Goal: Task Accomplishment & Management: Use online tool/utility

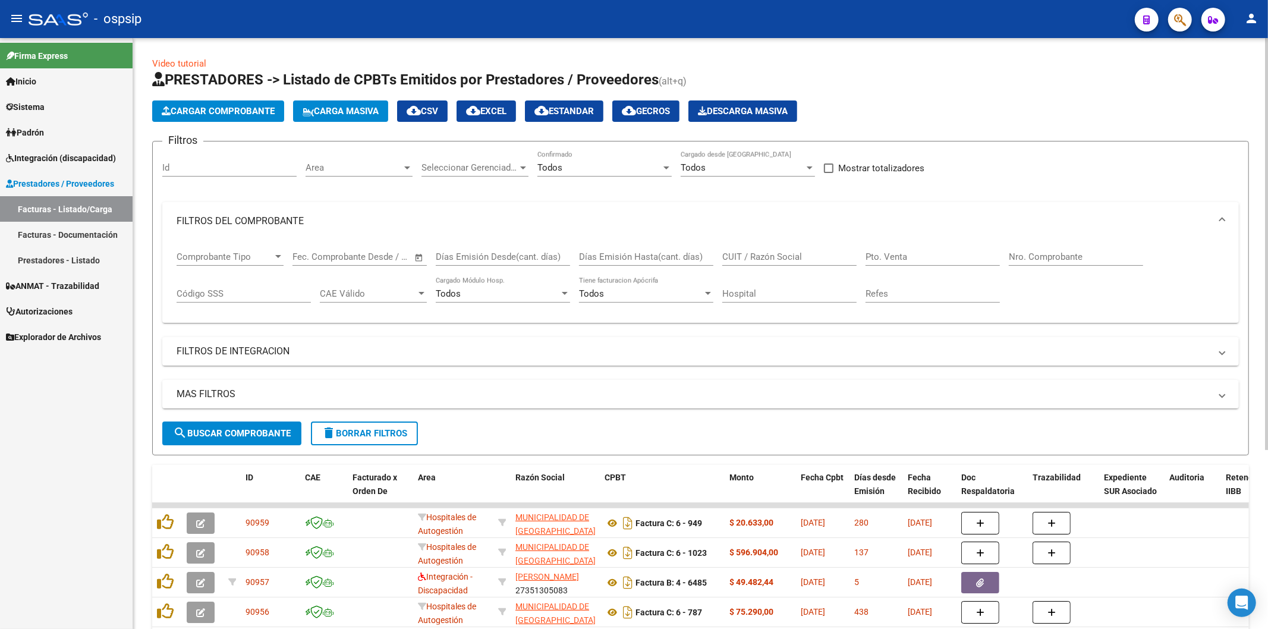
scroll to position [258, 0]
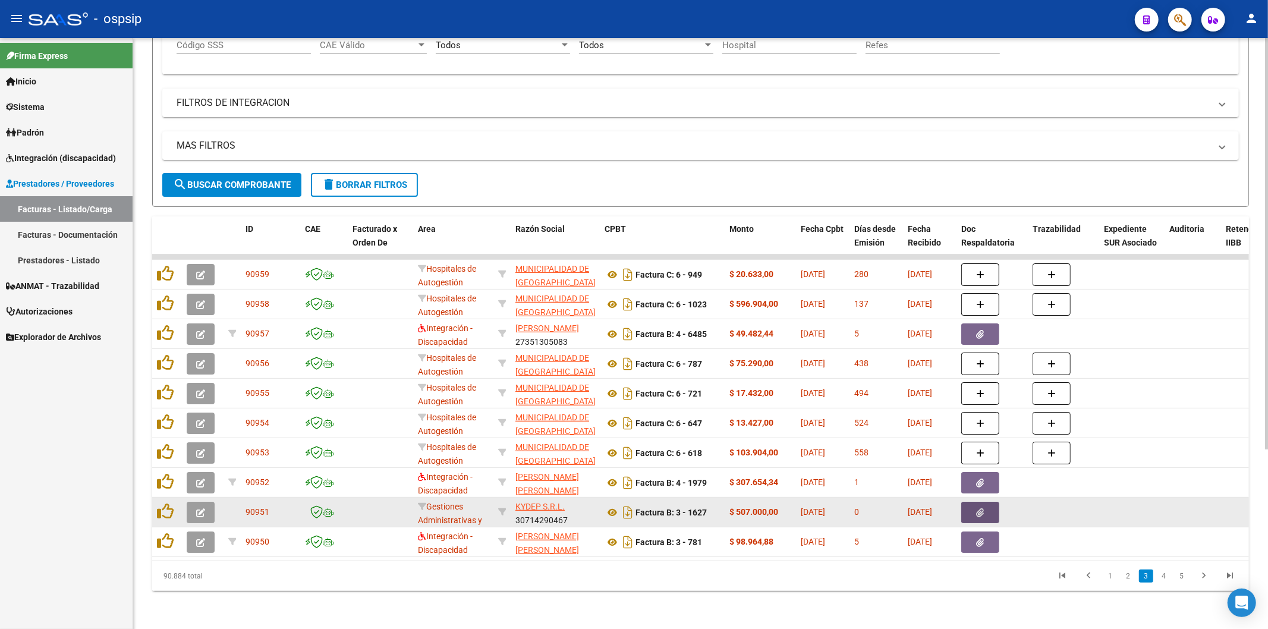
click at [980, 508] on icon "button" at bounding box center [981, 512] width 8 height 9
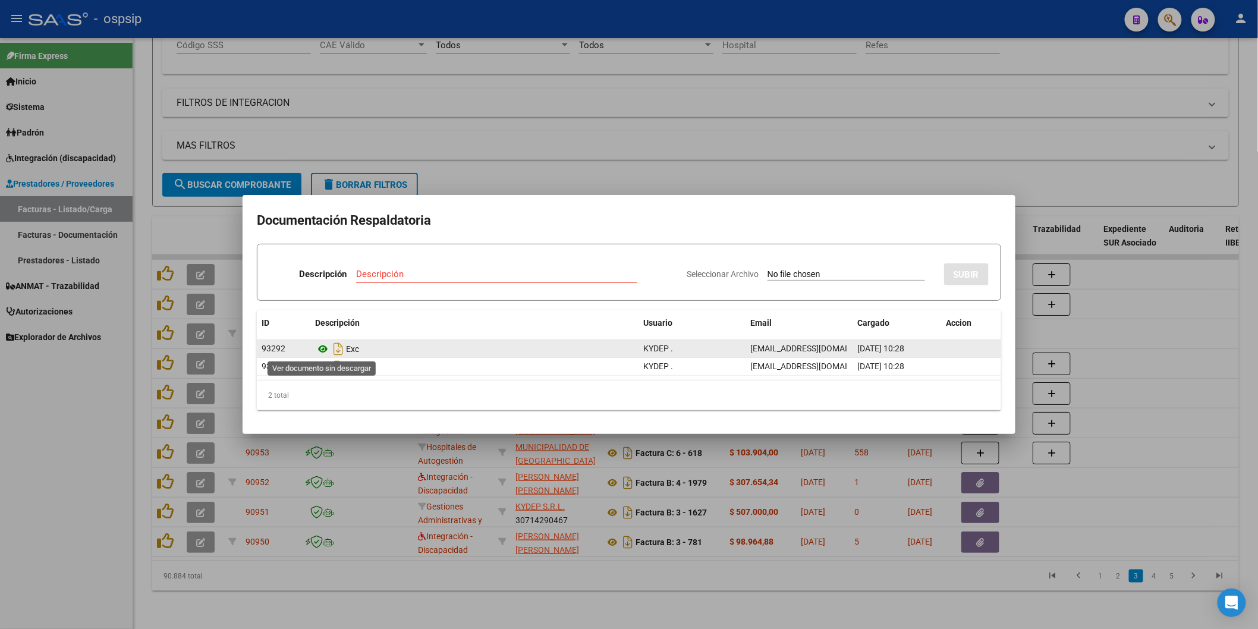
click at [322, 342] on icon at bounding box center [322, 349] width 15 height 14
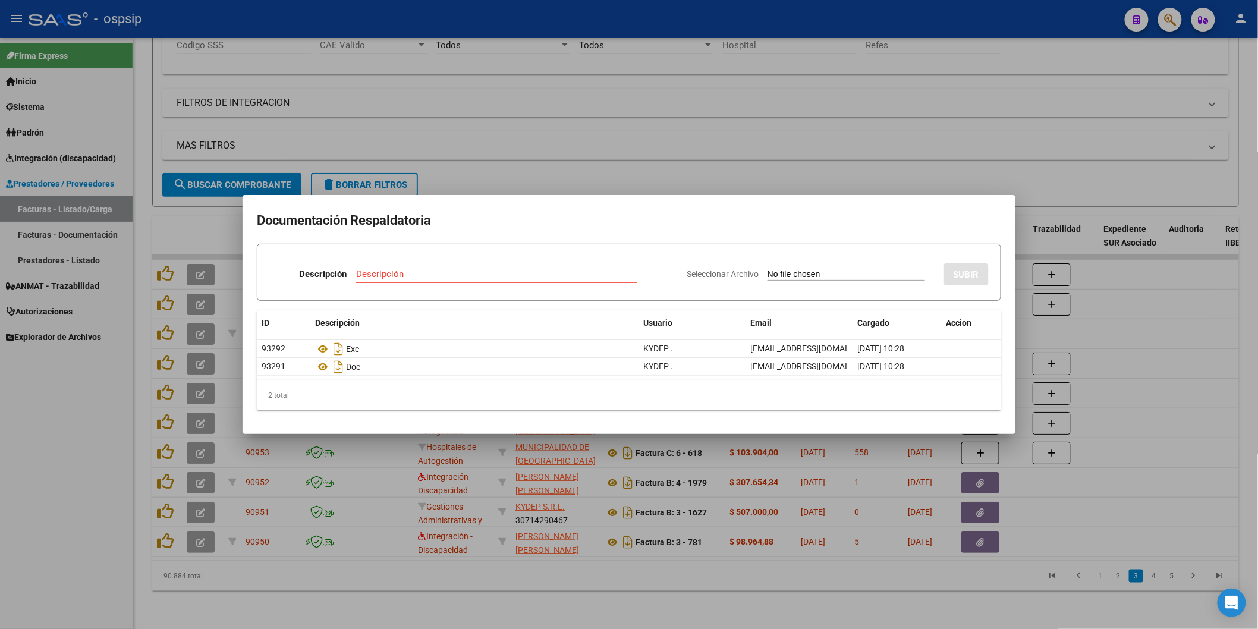
click at [717, 227] on h2 "Documentación Respaldatoria" at bounding box center [629, 220] width 744 height 23
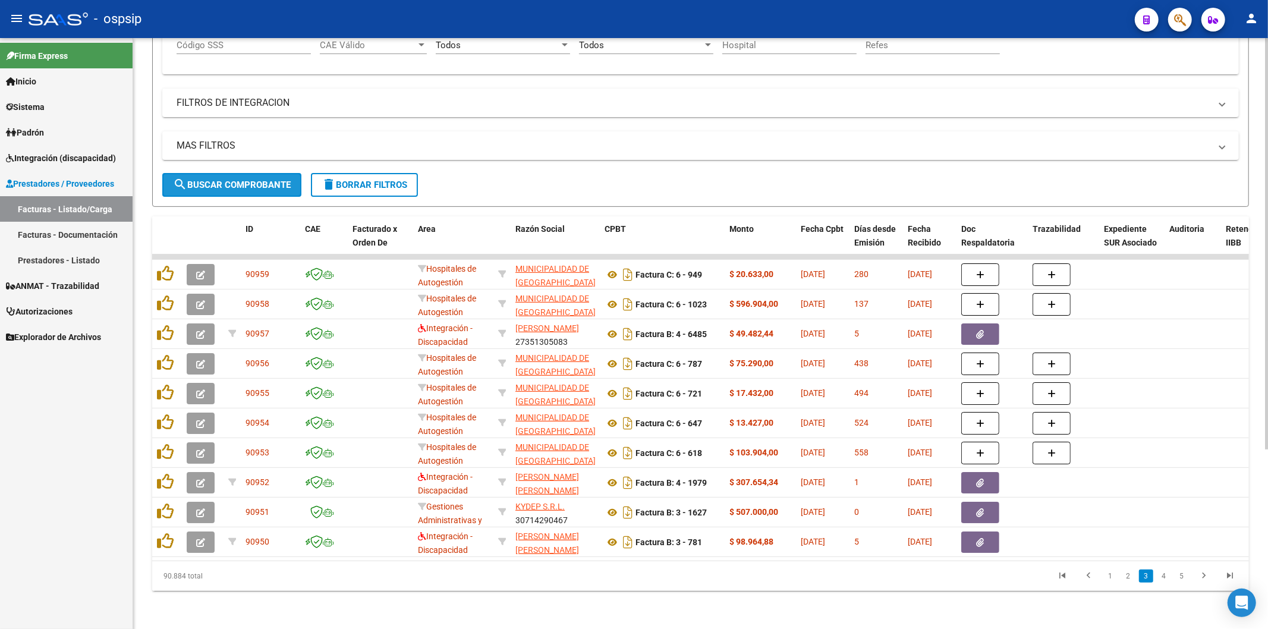
click at [210, 173] on button "search Buscar Comprobante" at bounding box center [231, 185] width 139 height 24
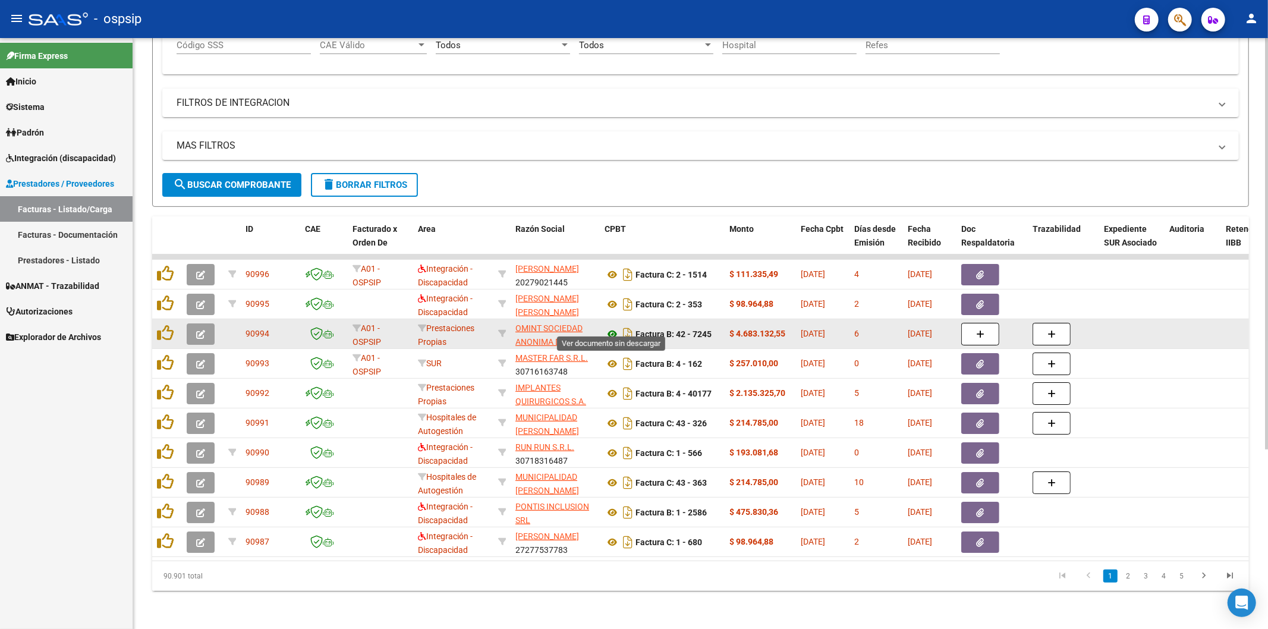
click at [613, 327] on icon at bounding box center [612, 334] width 15 height 14
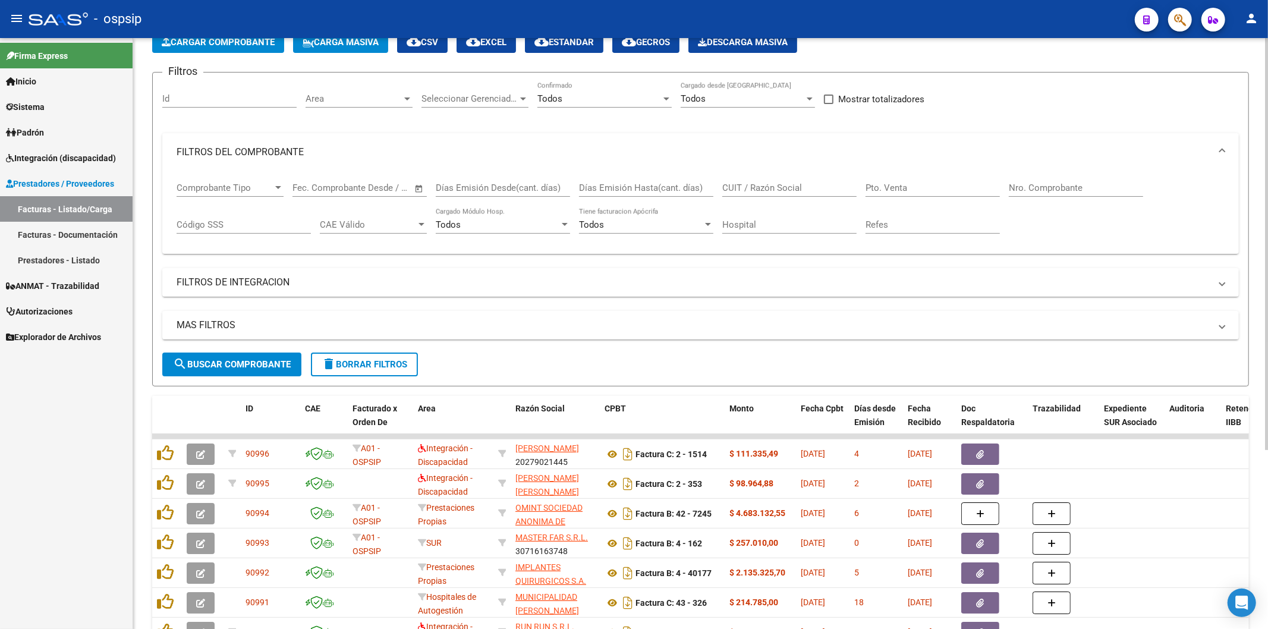
scroll to position [60, 0]
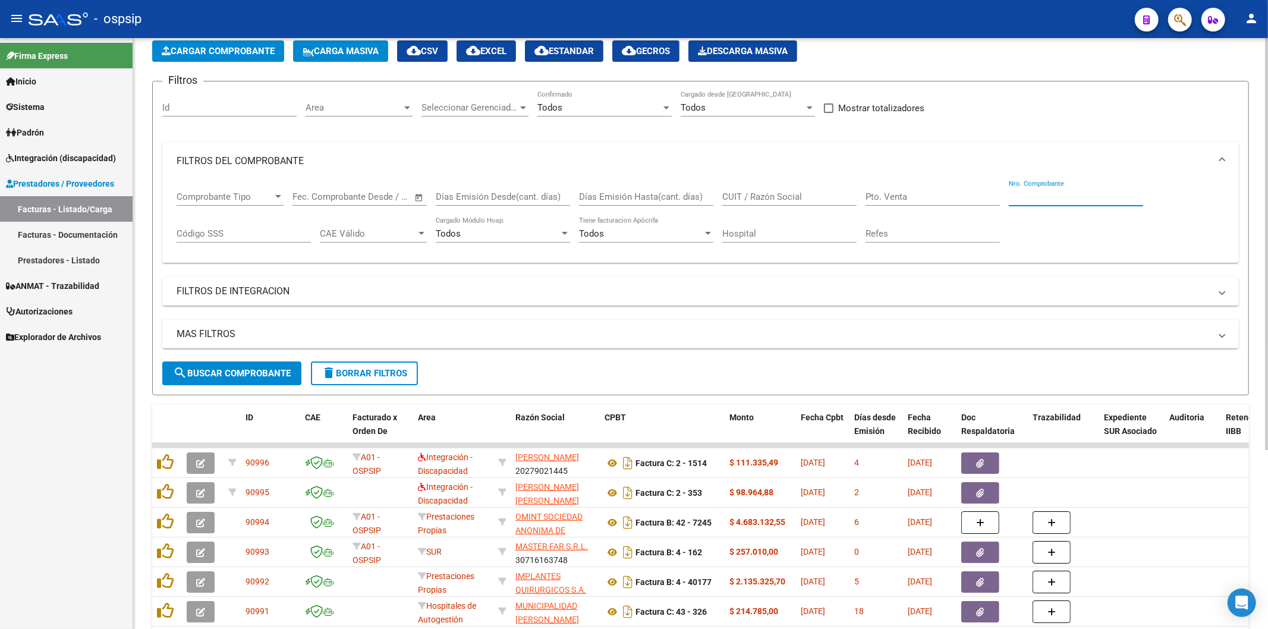
click at [1042, 200] on input "Nro. Comprobante" at bounding box center [1076, 196] width 134 height 11
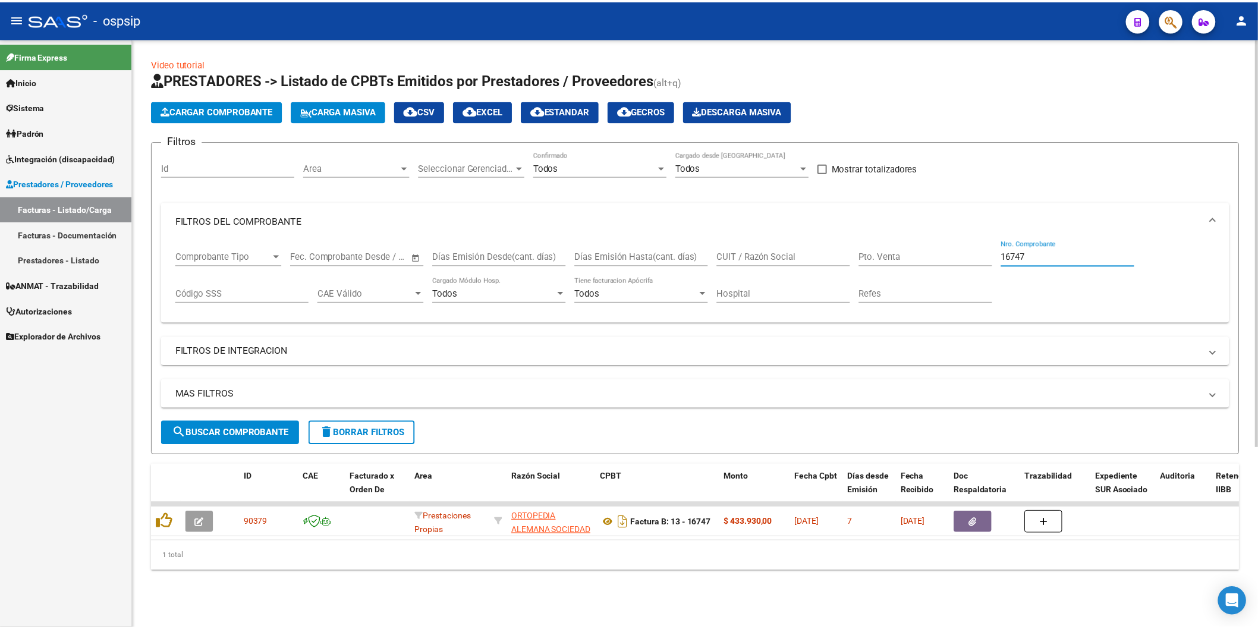
scroll to position [0, 0]
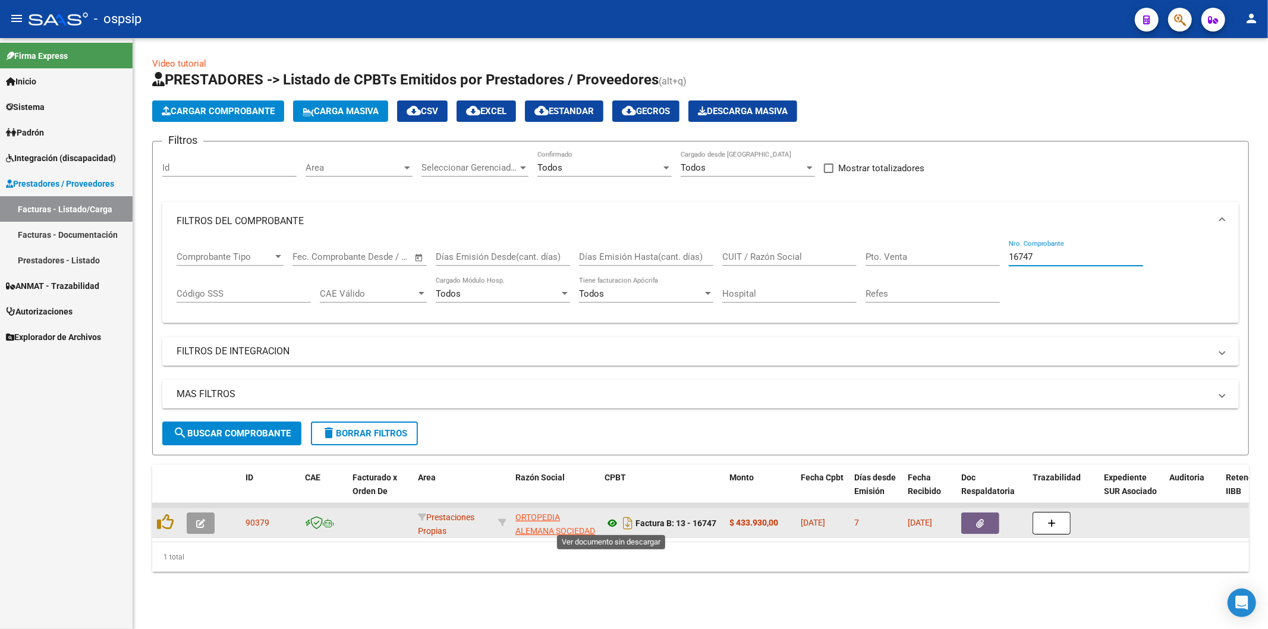
type input "16747"
click at [614, 522] on icon at bounding box center [612, 523] width 15 height 14
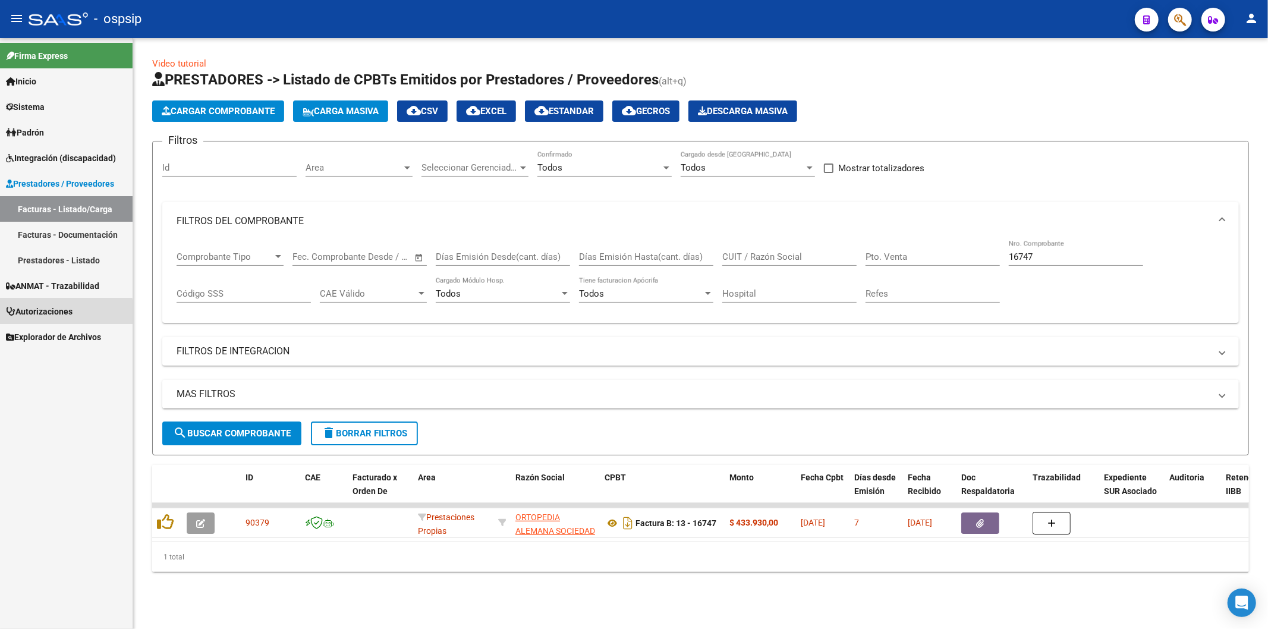
click at [48, 313] on span "Autorizaciones" at bounding box center [39, 311] width 67 height 13
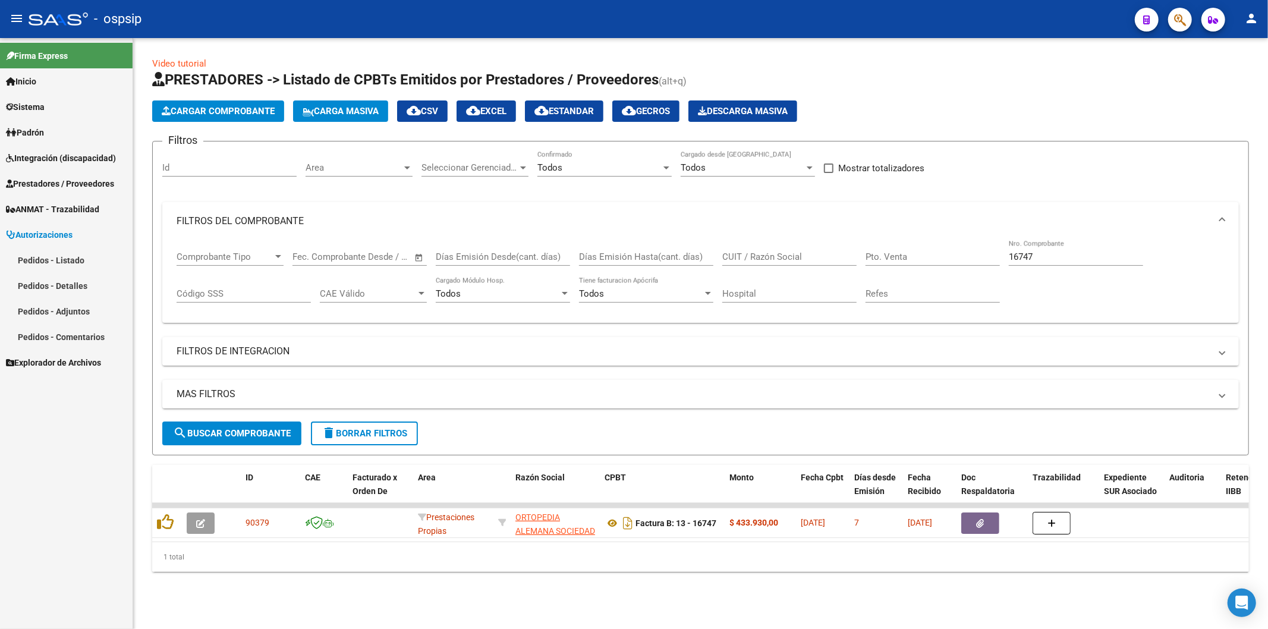
click at [62, 262] on link "Pedidos - Listado" at bounding box center [66, 260] width 133 height 26
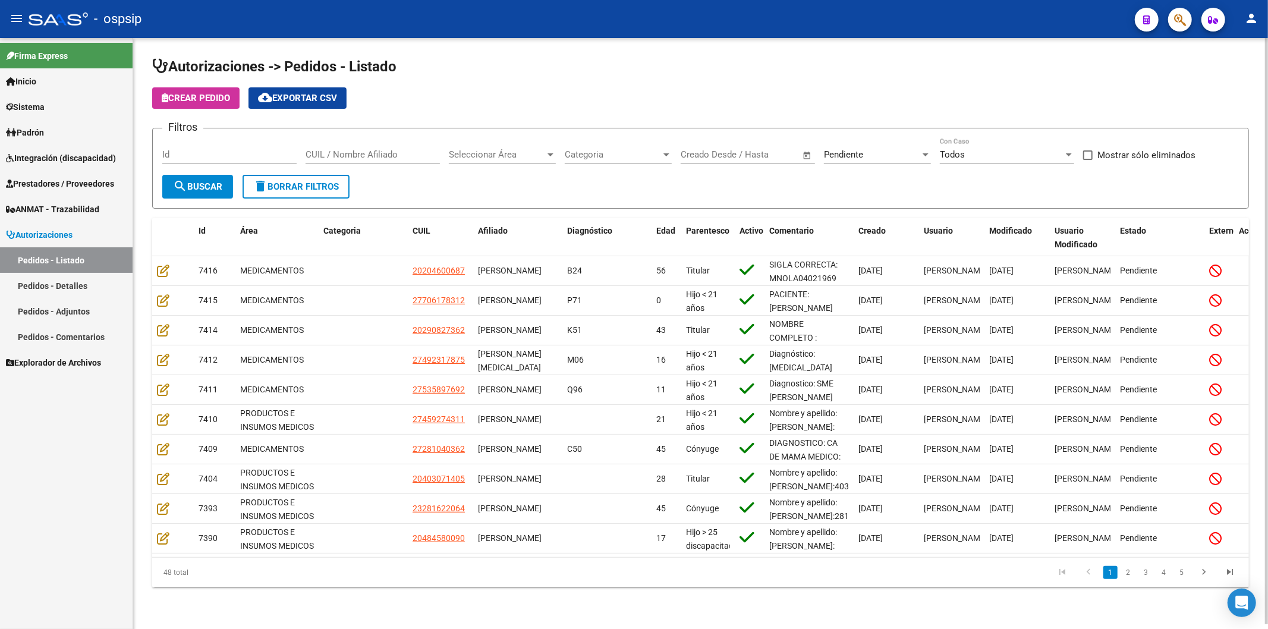
click at [925, 153] on div at bounding box center [925, 155] width 11 height 10
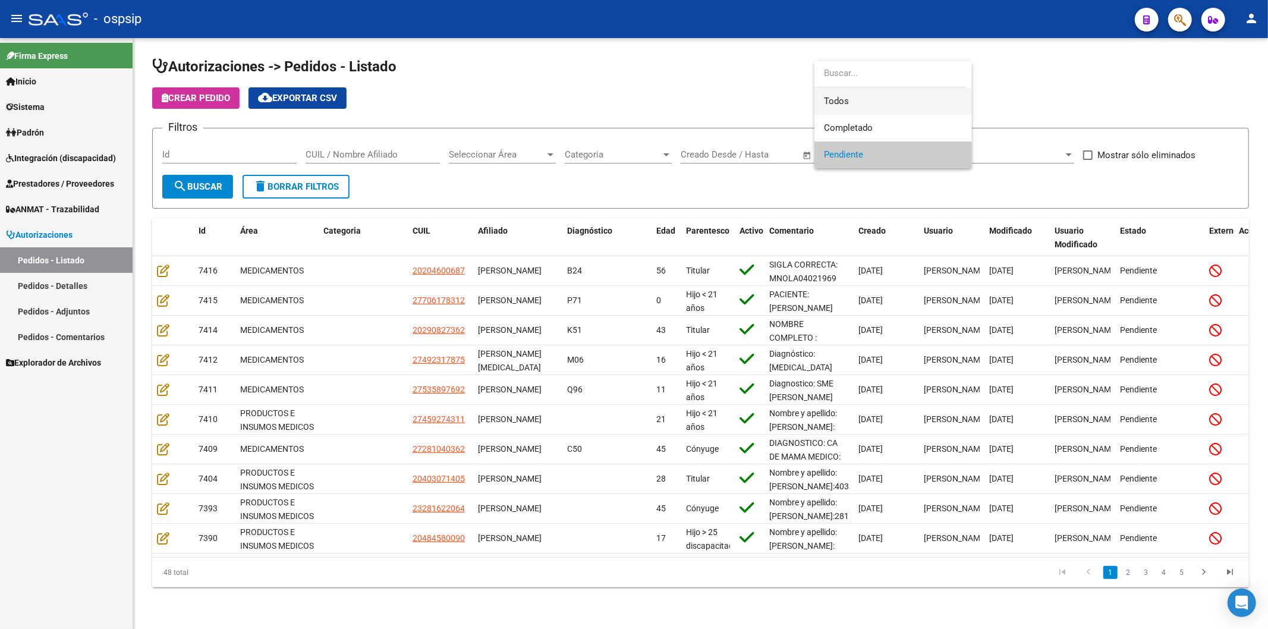
click at [879, 97] on span "Todos" at bounding box center [893, 101] width 139 height 27
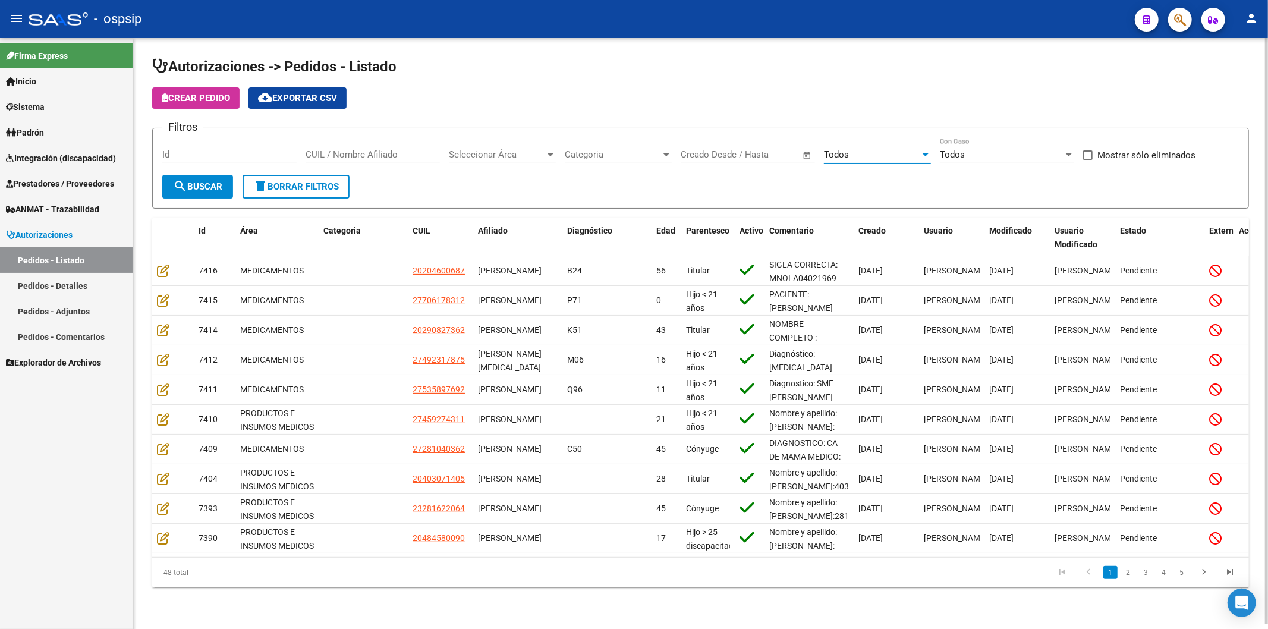
click at [361, 150] on input "CUIL / Nombre Afiliado" at bounding box center [373, 154] width 134 height 11
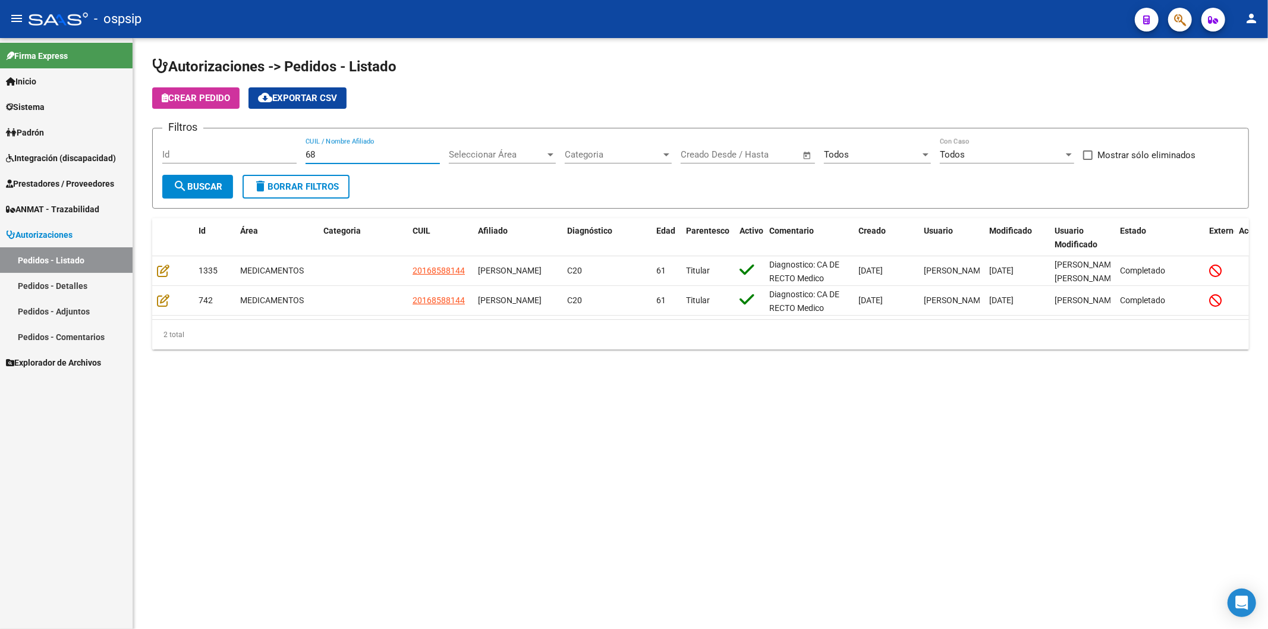
type input "6"
click at [195, 147] on div "Id" at bounding box center [229, 151] width 134 height 26
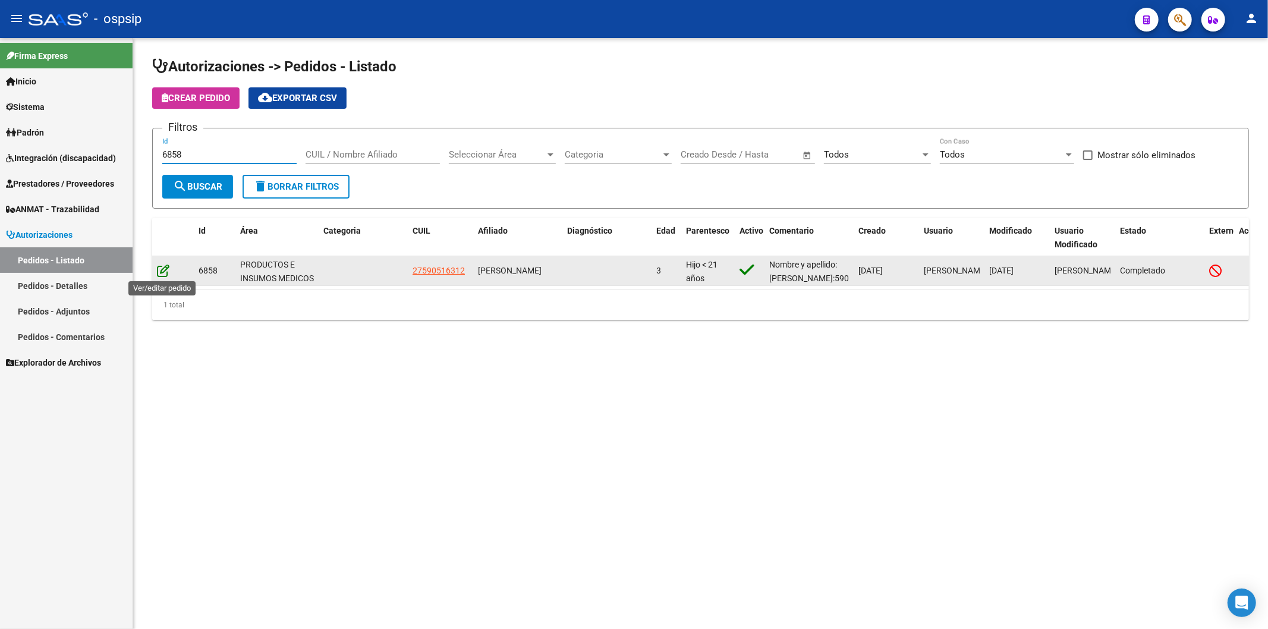
type input "6858"
click at [163, 269] on icon at bounding box center [163, 270] width 12 height 13
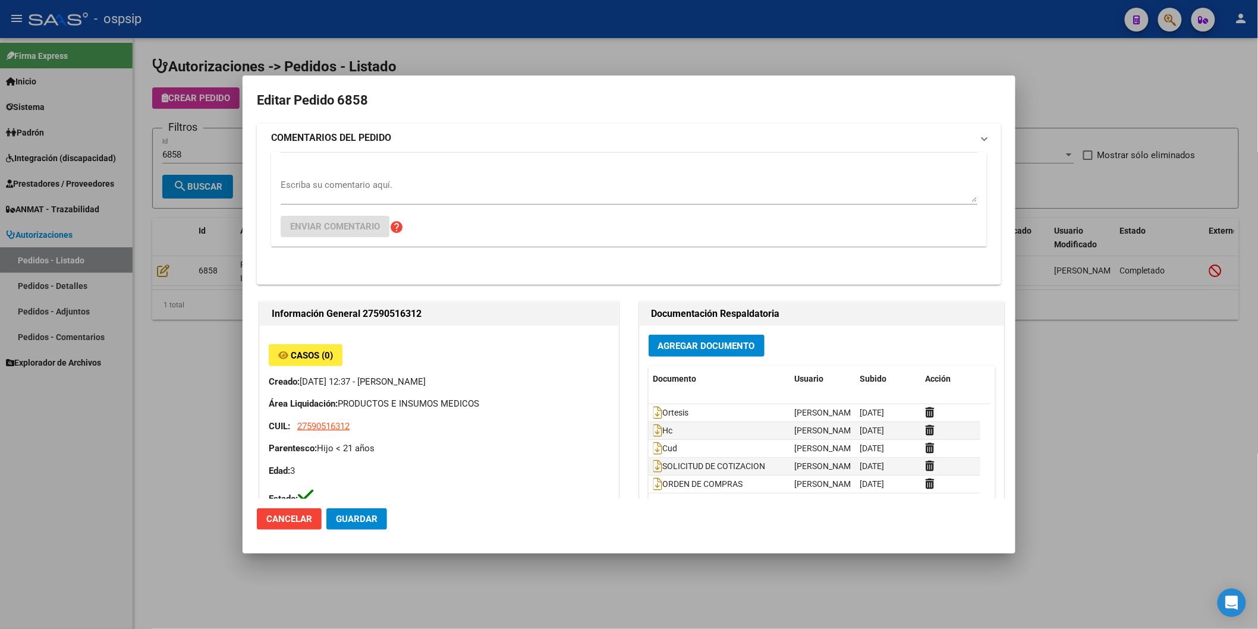
type input "[GEOGRAPHIC_DATA], TRUJUI, [PERSON_NAME] 6620"
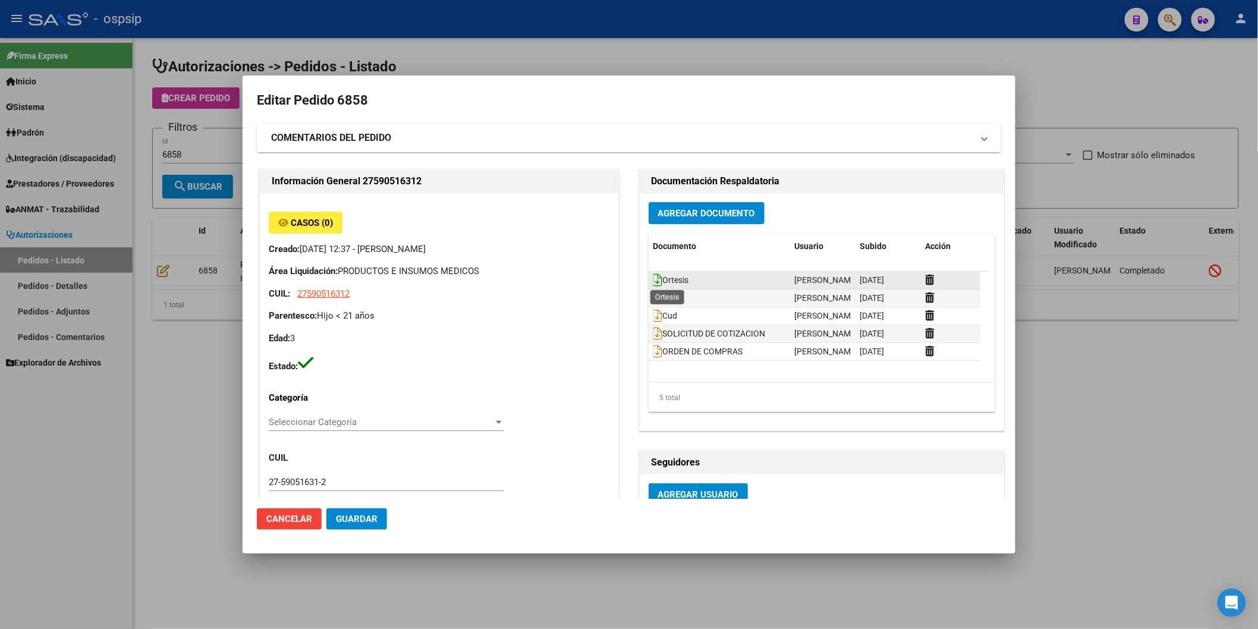
click at [653, 276] on icon at bounding box center [658, 279] width 10 height 13
click at [654, 296] on icon at bounding box center [658, 297] width 10 height 13
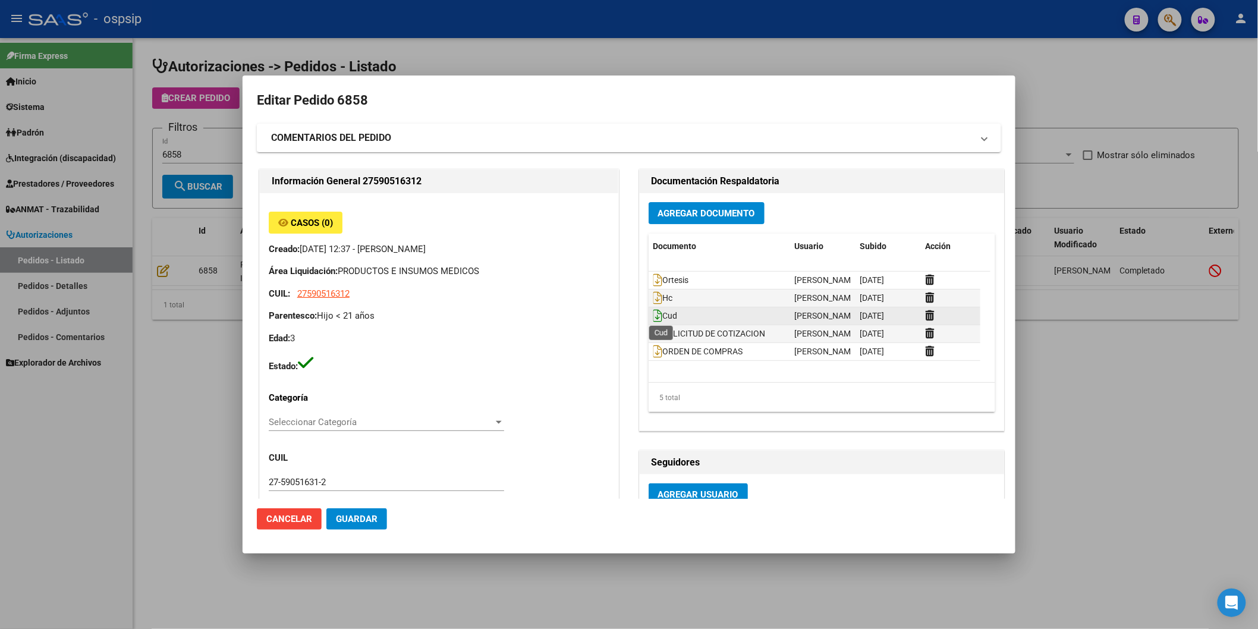
click at [653, 319] on icon at bounding box center [658, 315] width 10 height 13
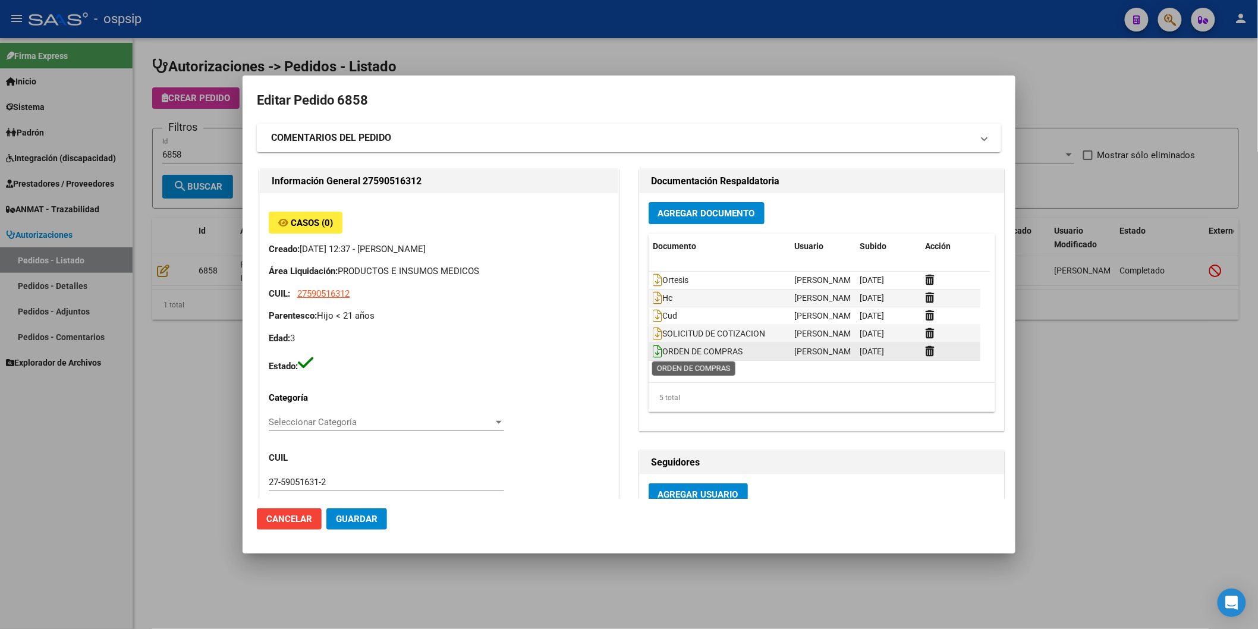
click at [653, 353] on icon at bounding box center [658, 351] width 10 height 13
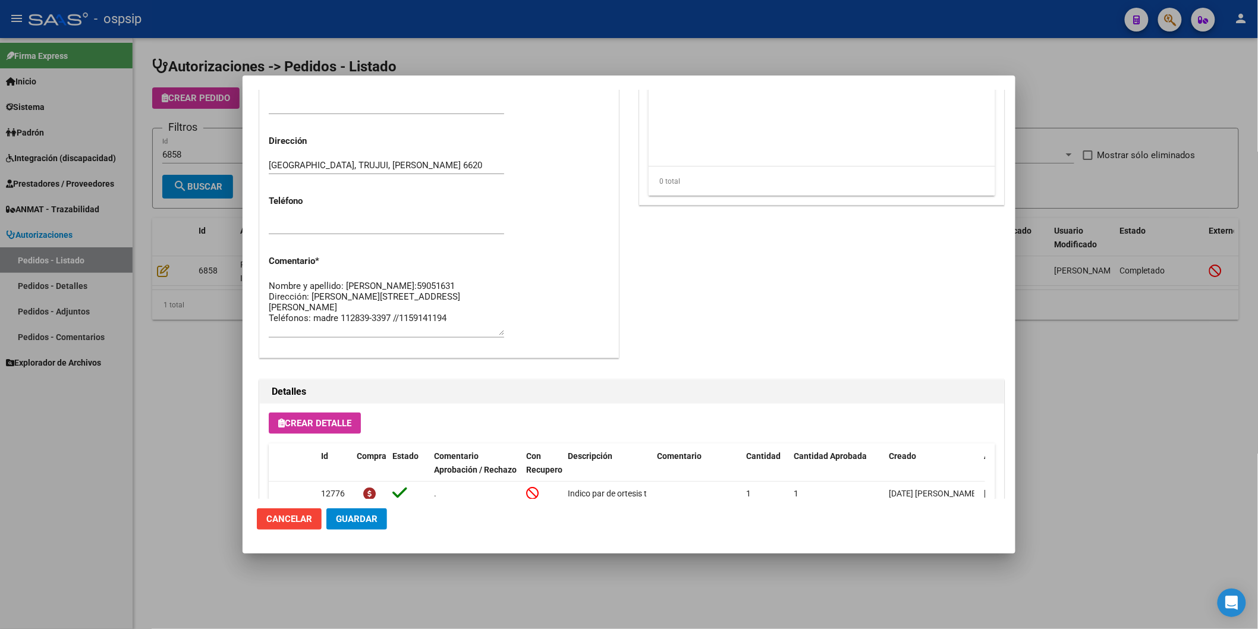
scroll to position [528, 0]
